Goal: Book appointment/travel/reservation

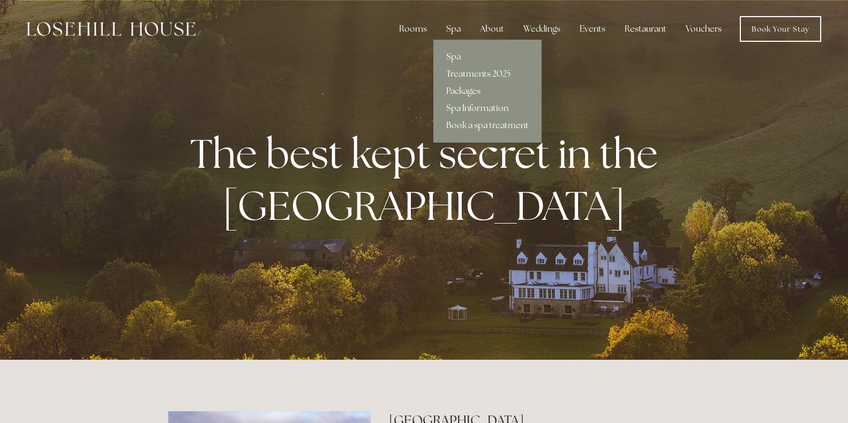
click at [462, 89] on link "Packages" at bounding box center [487, 90] width 108 height 17
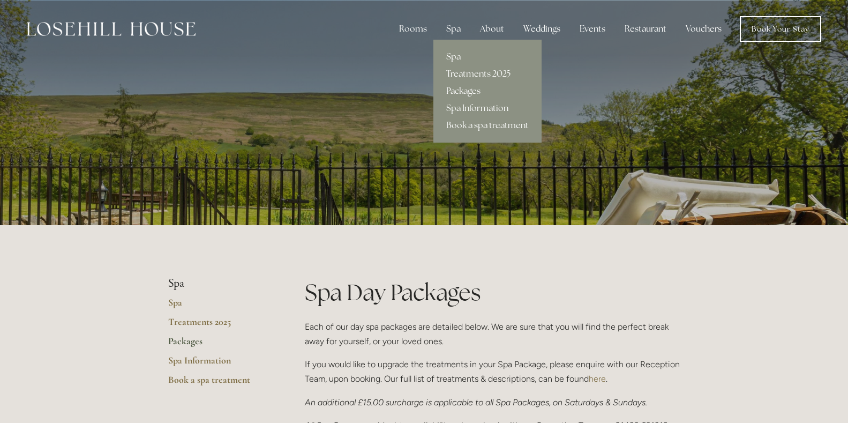
click at [454, 53] on link "Spa" at bounding box center [487, 56] width 108 height 17
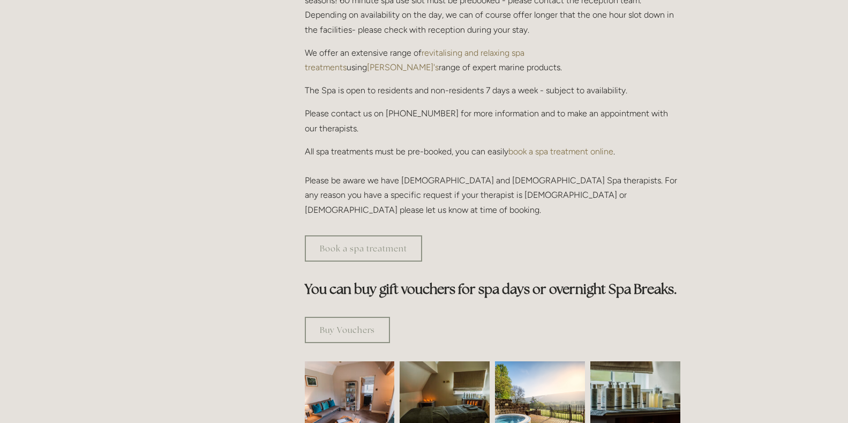
scroll to position [429, 0]
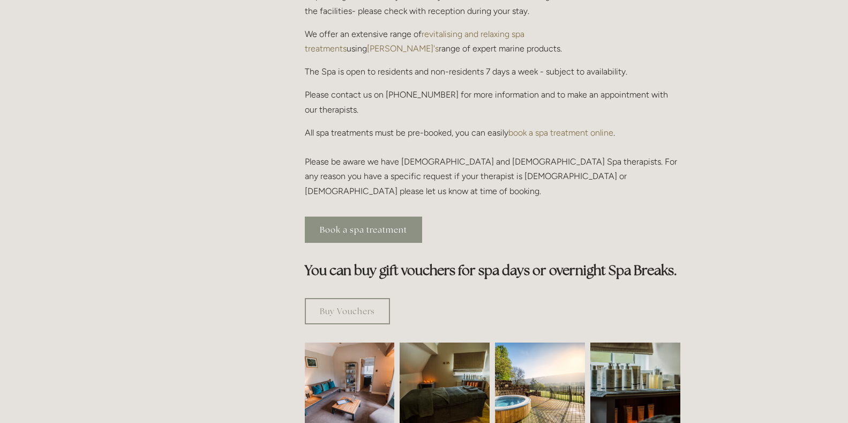
click at [388, 216] on link "Book a spa treatment" at bounding box center [363, 229] width 117 height 26
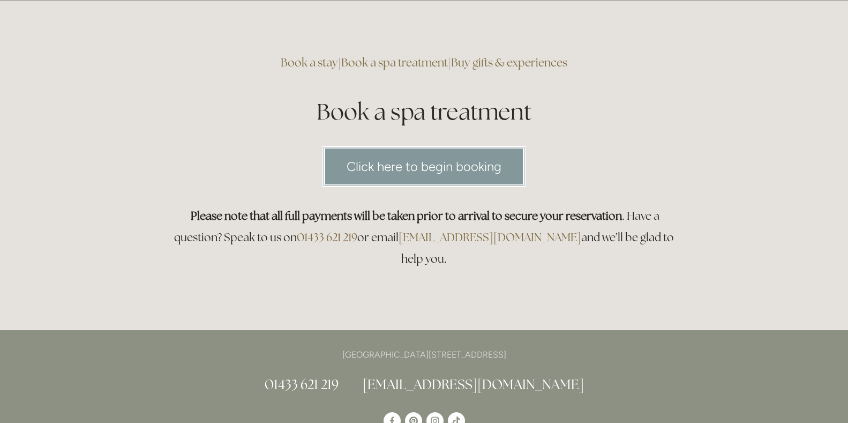
scroll to position [54, 0]
click at [408, 149] on link "Click here to begin booking" at bounding box center [423, 165] width 203 height 41
